Goal: Find specific page/section: Find specific page/section

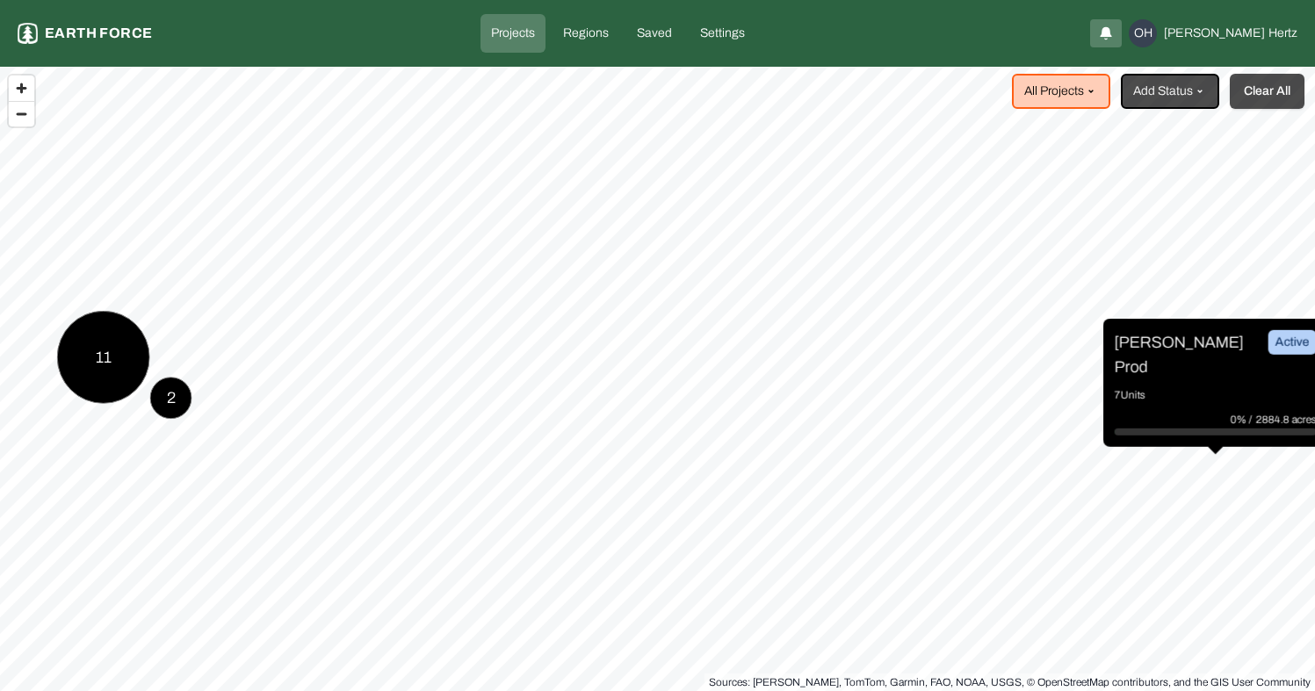
click at [1268, 93] on button "Clear All" at bounding box center [1266, 91] width 75 height 35
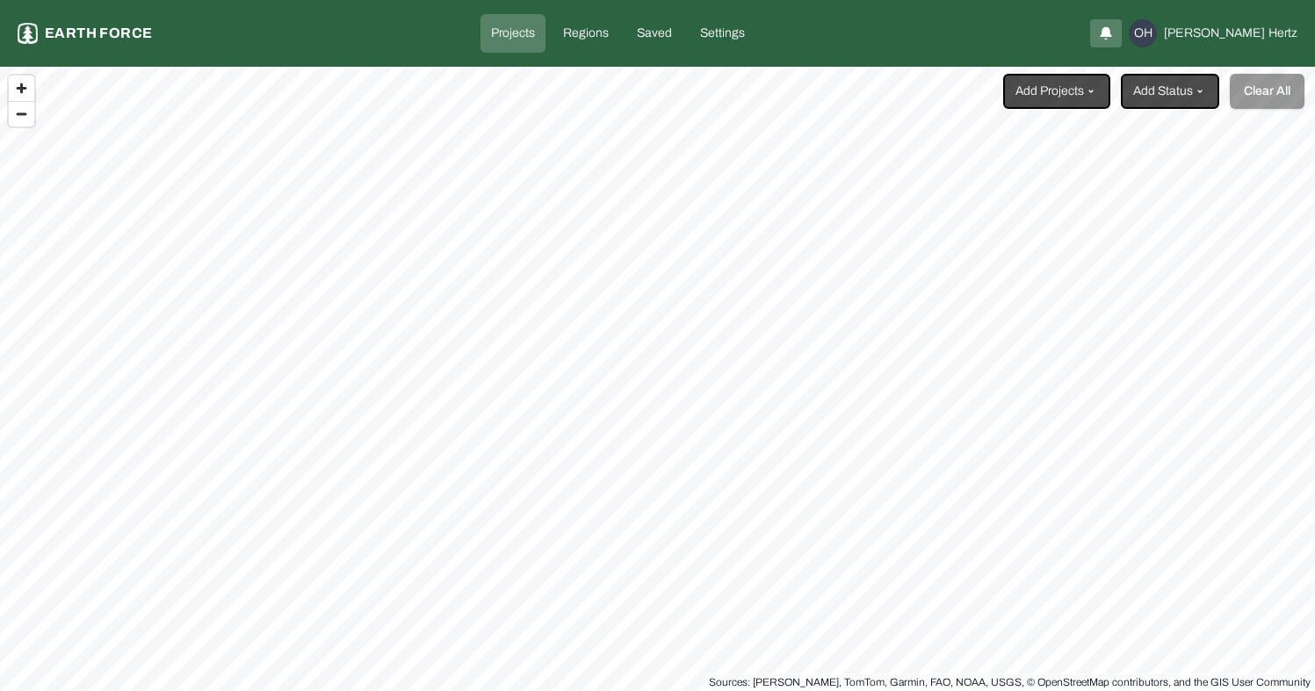
click at [1086, 97] on html "Projects Earth force Projects Regions Saved Settings OH [PERSON_NAME] Add Proje…" at bounding box center [657, 345] width 1315 height 691
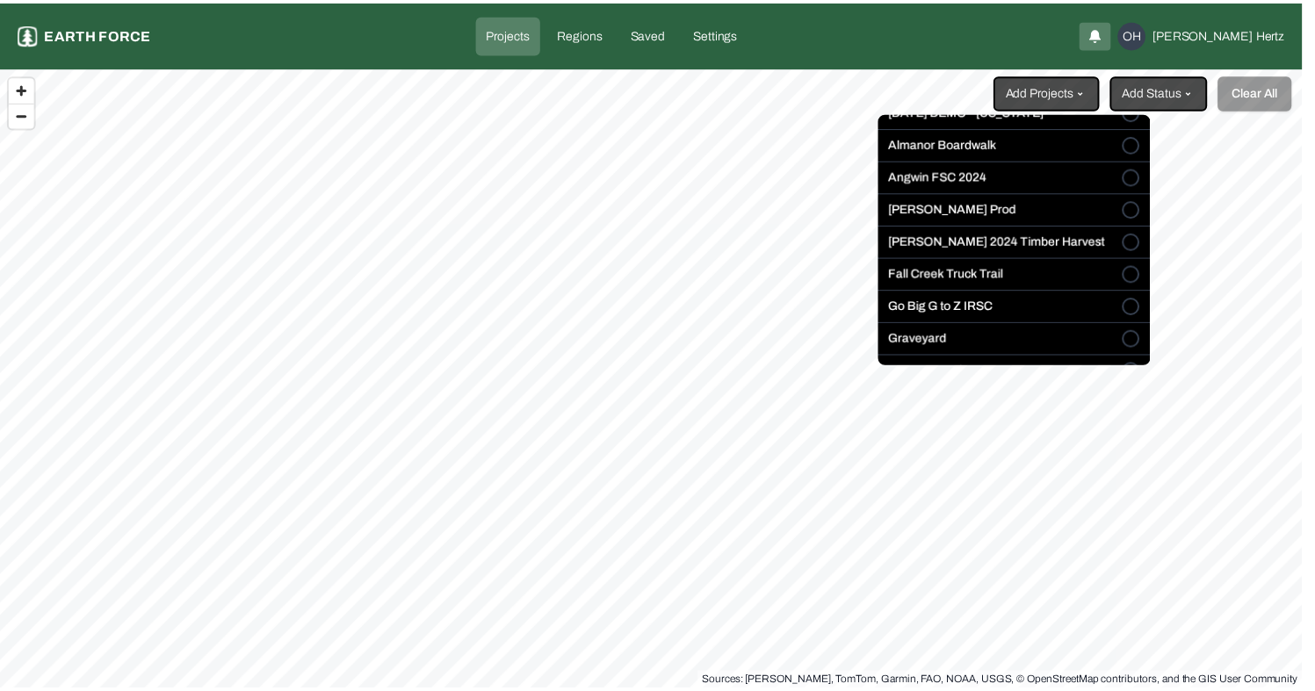
scroll to position [96, 0]
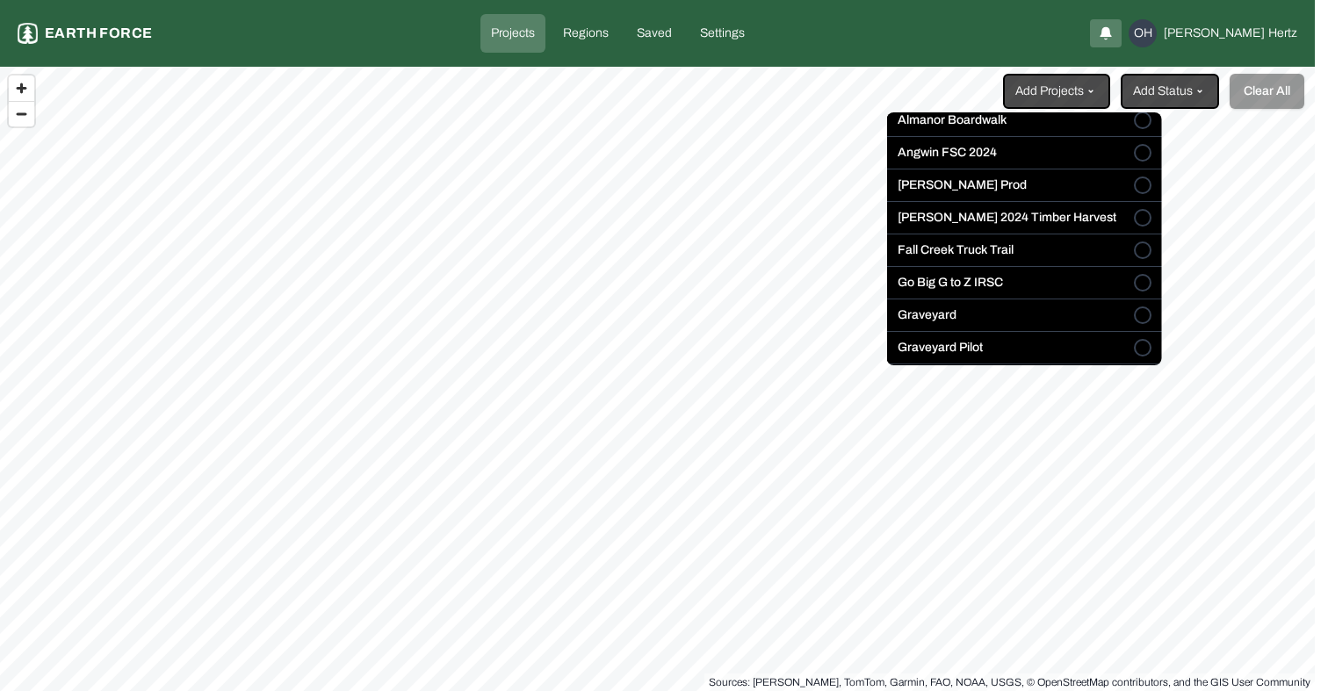
click at [1134, 282] on button "Go Big G to Z IRSC" at bounding box center [1143, 283] width 18 height 18
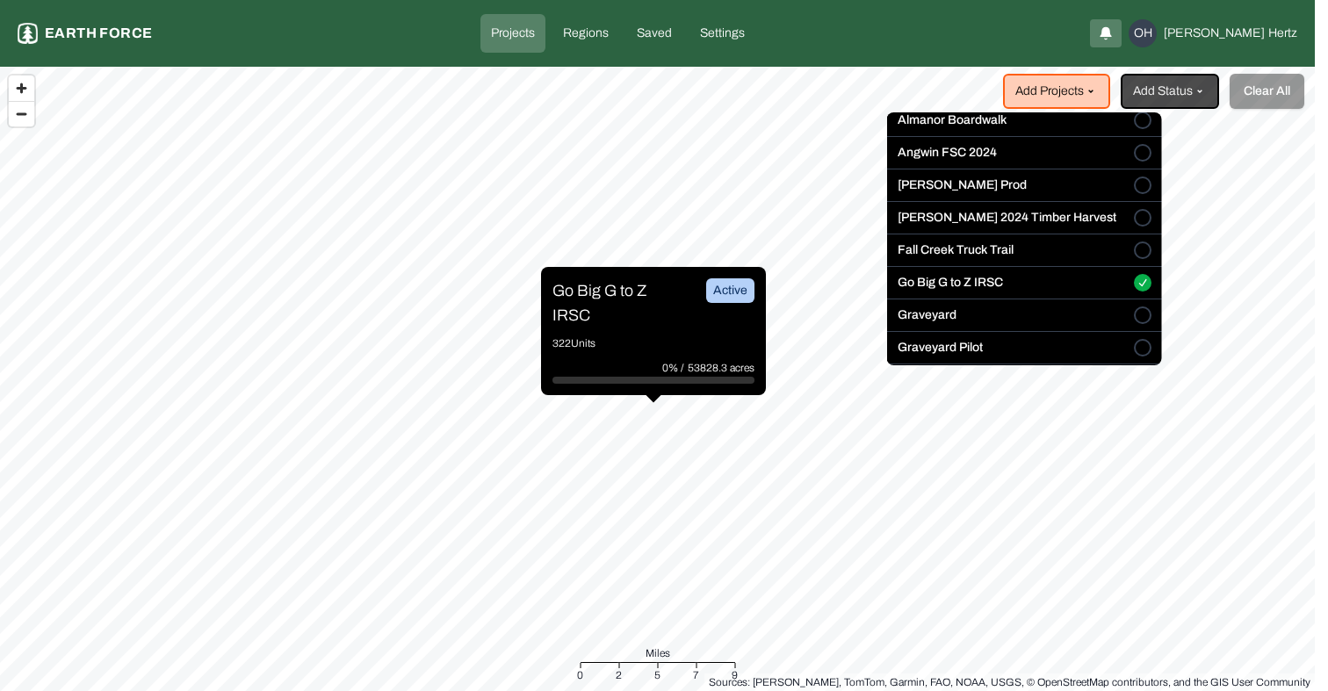
click at [609, 279] on html "Projects Earth force Projects Regions Saved Settings OH [PERSON_NAME] Add Proje…" at bounding box center [664, 345] width 1328 height 691
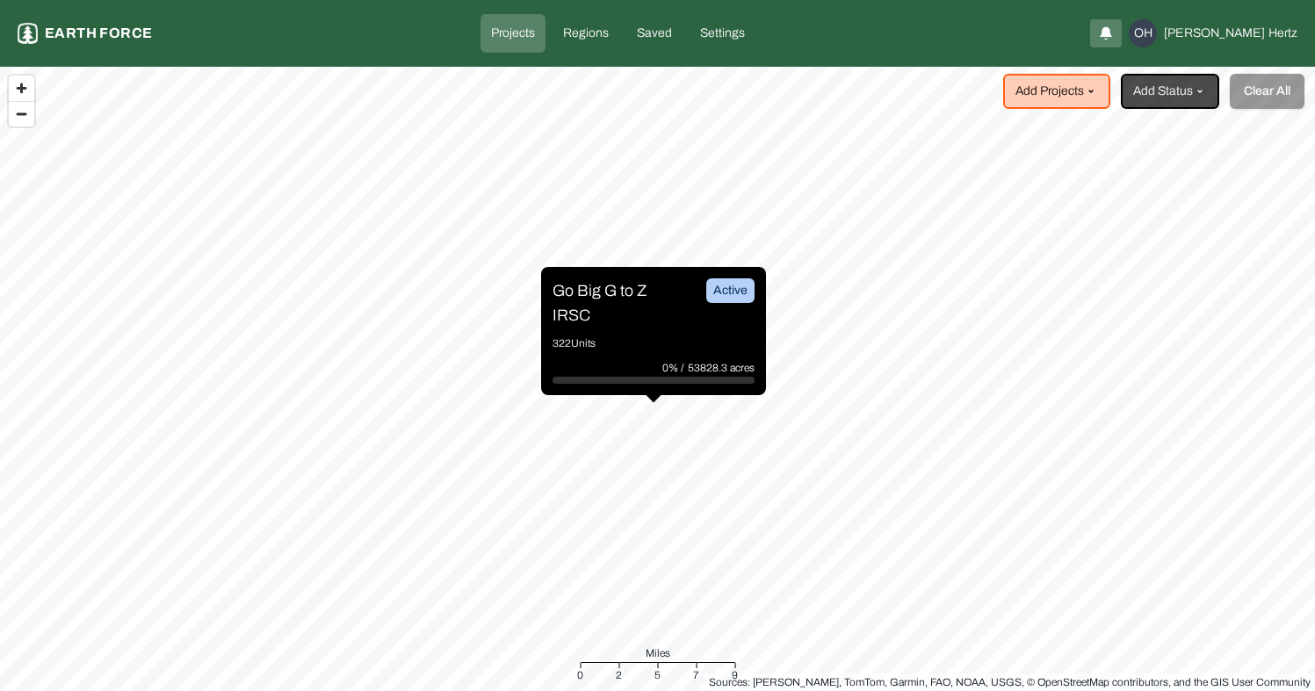
click at [609, 292] on p "Go Big G to Z IRSC" at bounding box center [618, 302] width 132 height 49
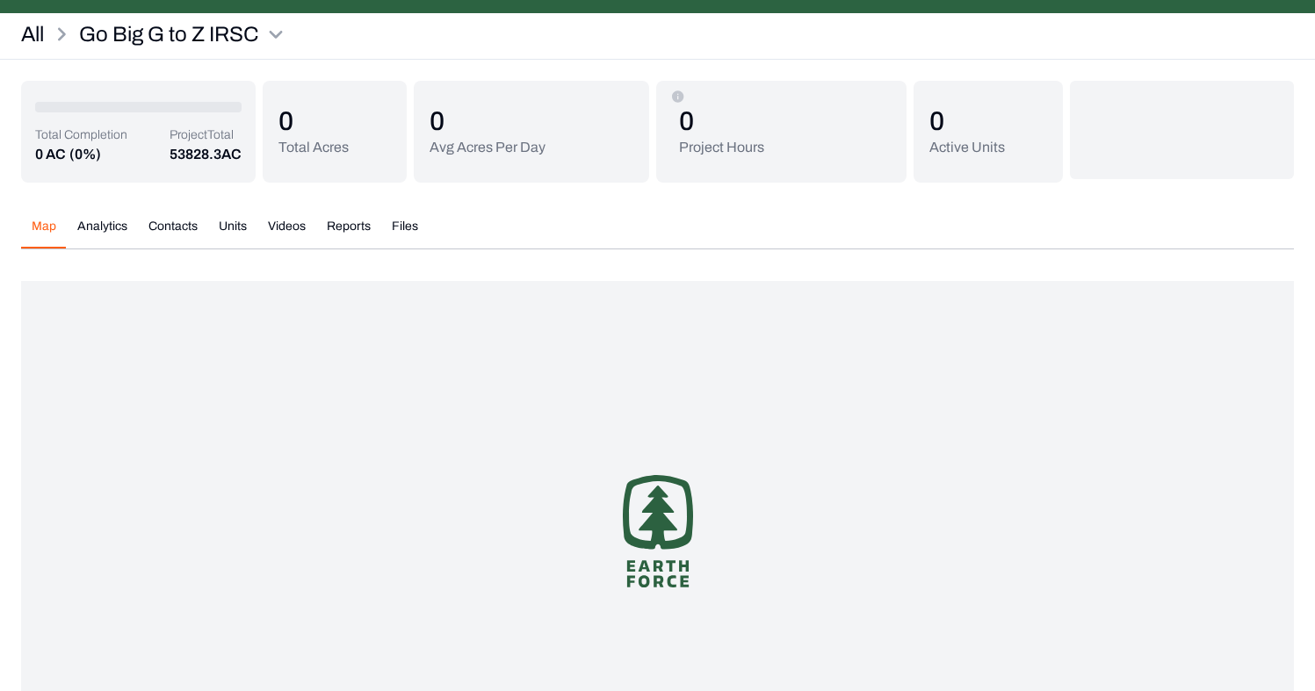
scroll to position [63, 0]
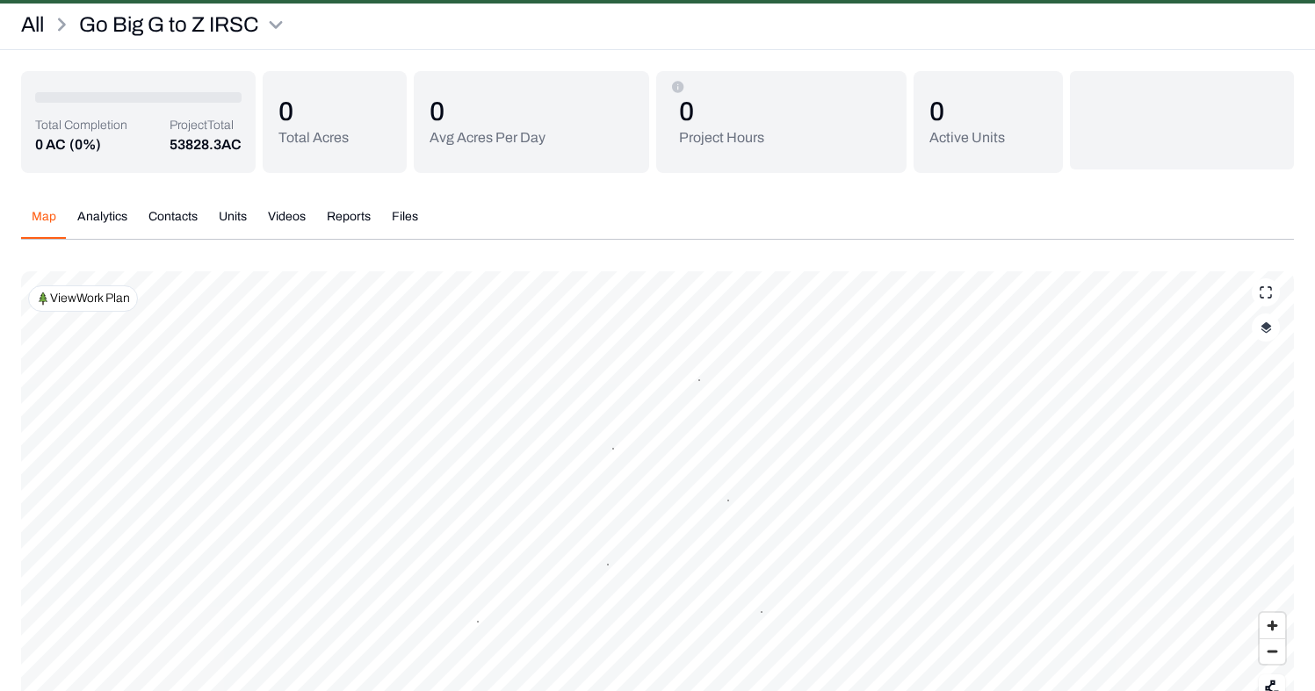
click at [106, 298] on p "View Work Plan" at bounding box center [90, 299] width 80 height 18
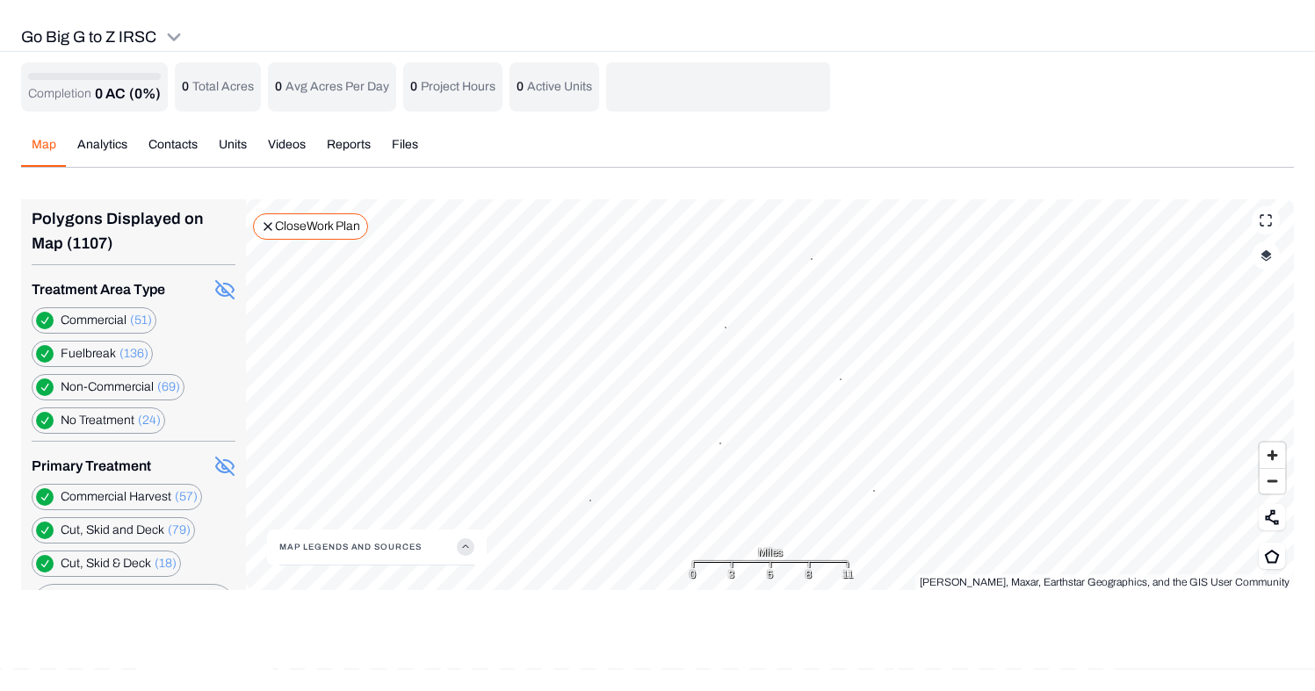
scroll to position [0, 0]
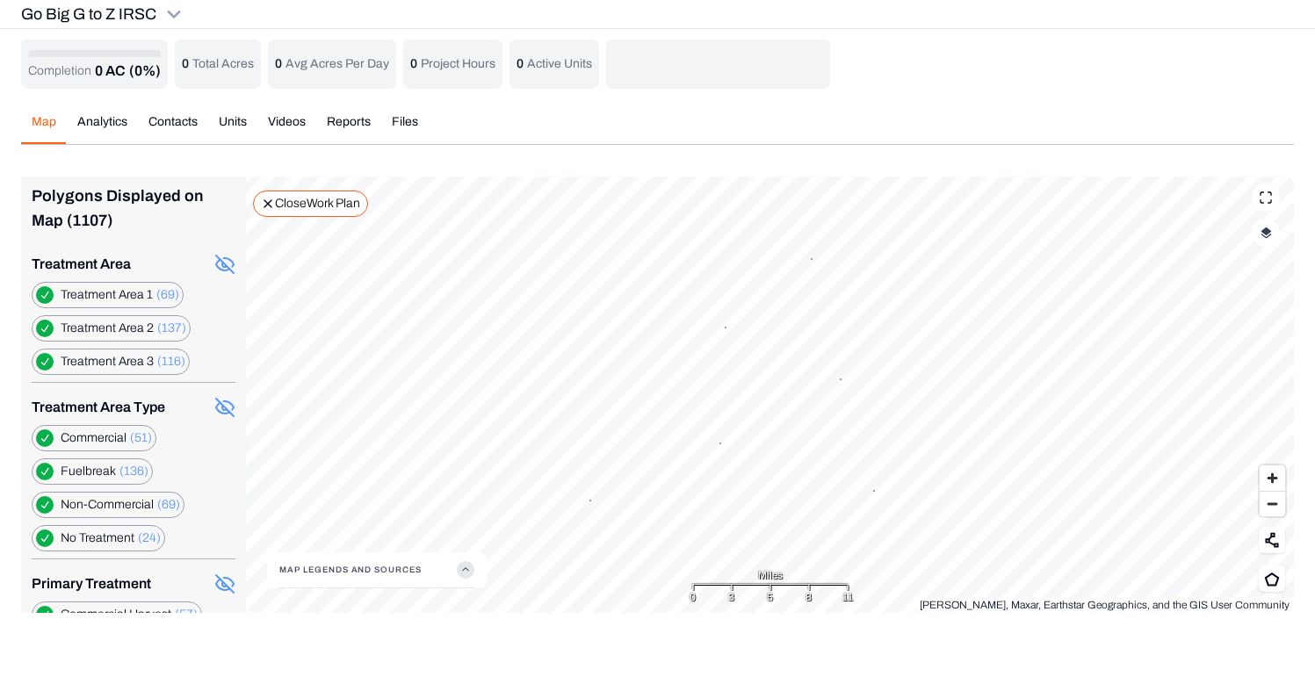
click at [1145, 69] on div "Completion 0 AC (0%) 0 Total Acres 0 Avg Acres Per Day 0 Project Hours 0 Active…" at bounding box center [657, 64] width 1272 height 49
click at [311, 205] on p "Close Work Plan" at bounding box center [317, 204] width 85 height 18
